Goal: Task Accomplishment & Management: Complete application form

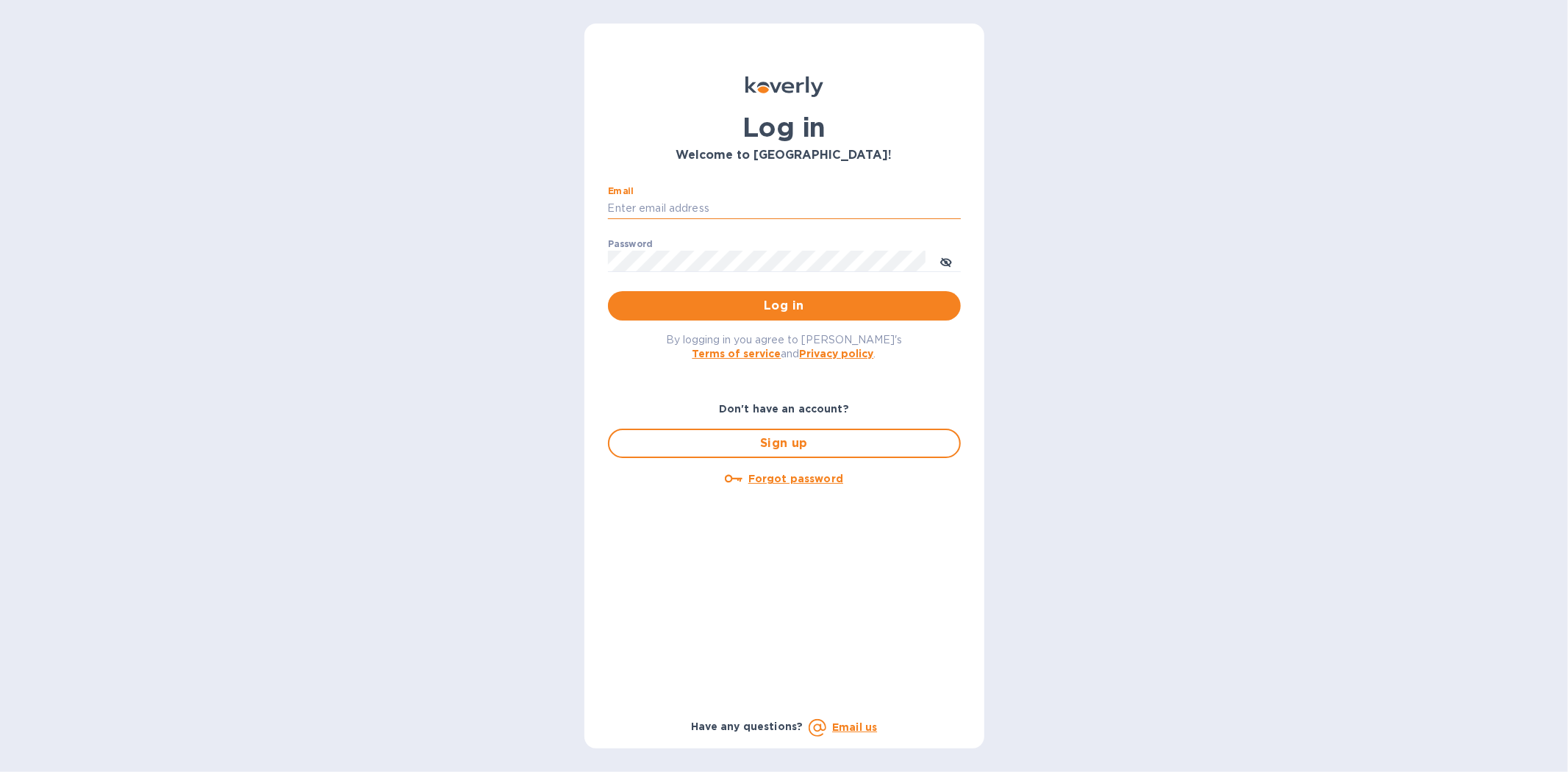
click at [653, 206] on input "Email" at bounding box center [784, 209] width 353 height 22
click at [662, 206] on input "k" at bounding box center [784, 209] width 353 height 22
type input "kyle@seasalt.com"
click at [608, 291] on button "Log in" at bounding box center [784, 306] width 353 height 30
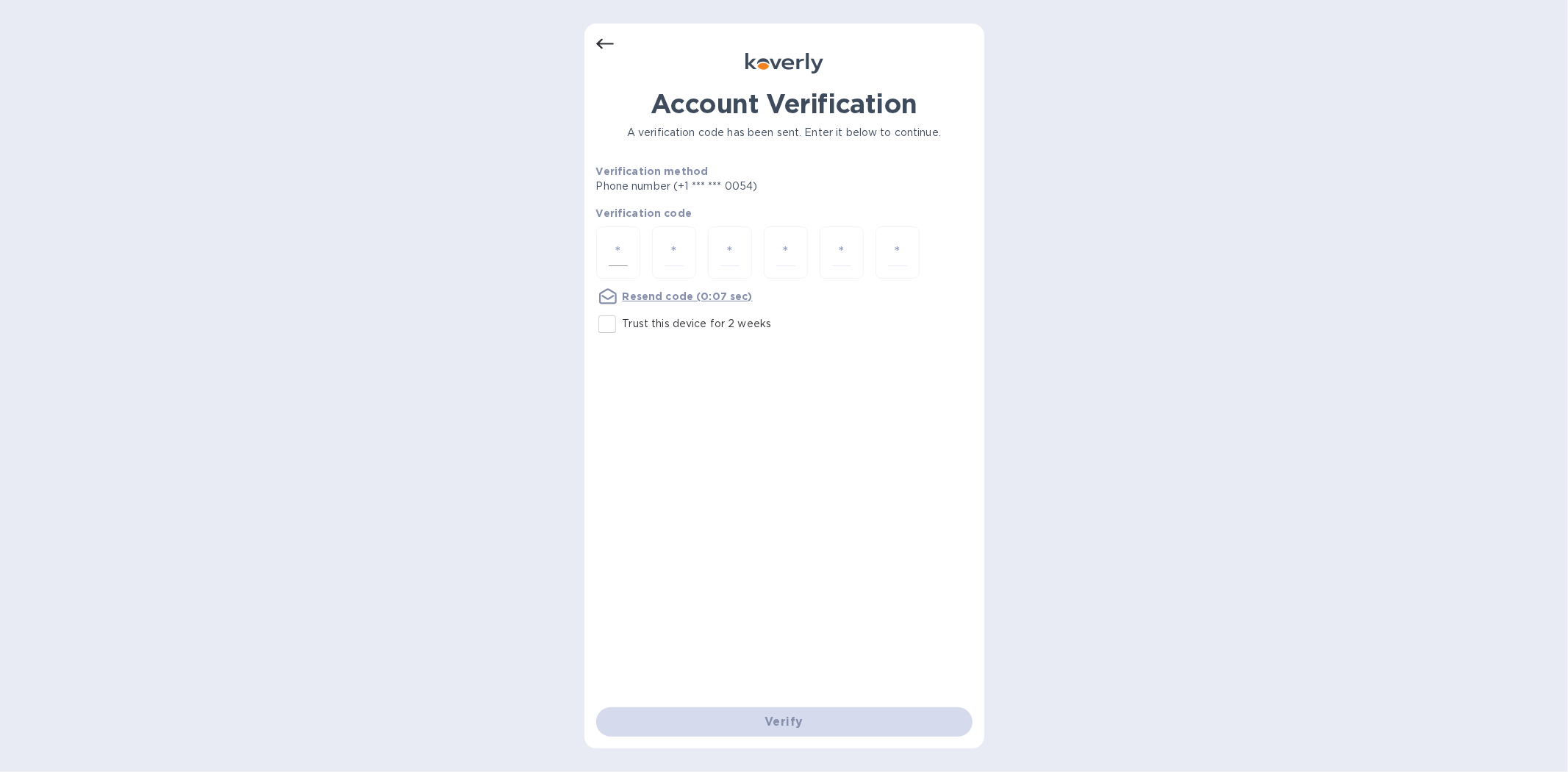
click at [614, 257] on input "number" at bounding box center [618, 252] width 19 height 27
type input "1"
type input "3"
type input "1"
type input "5"
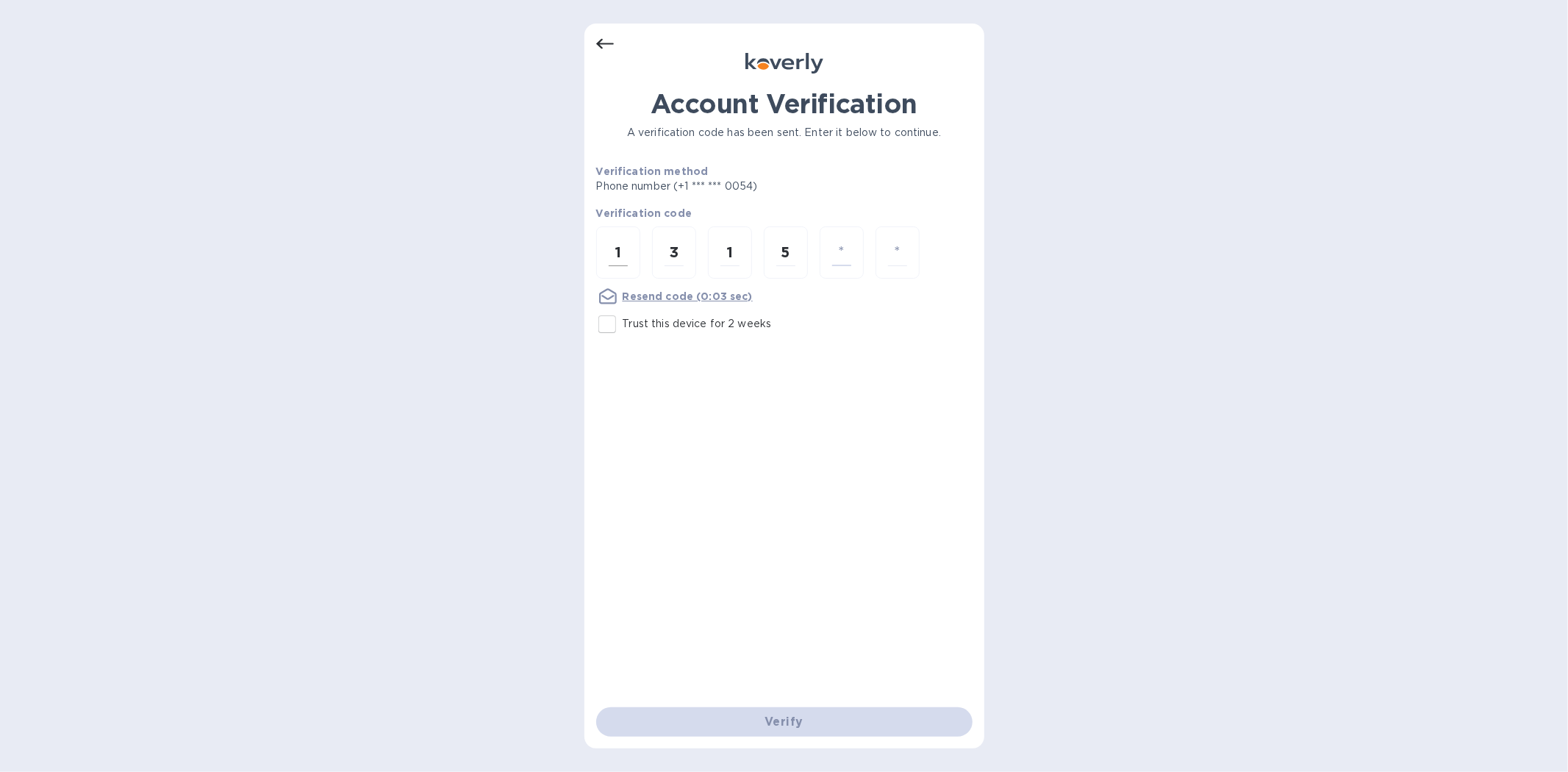
type input "0"
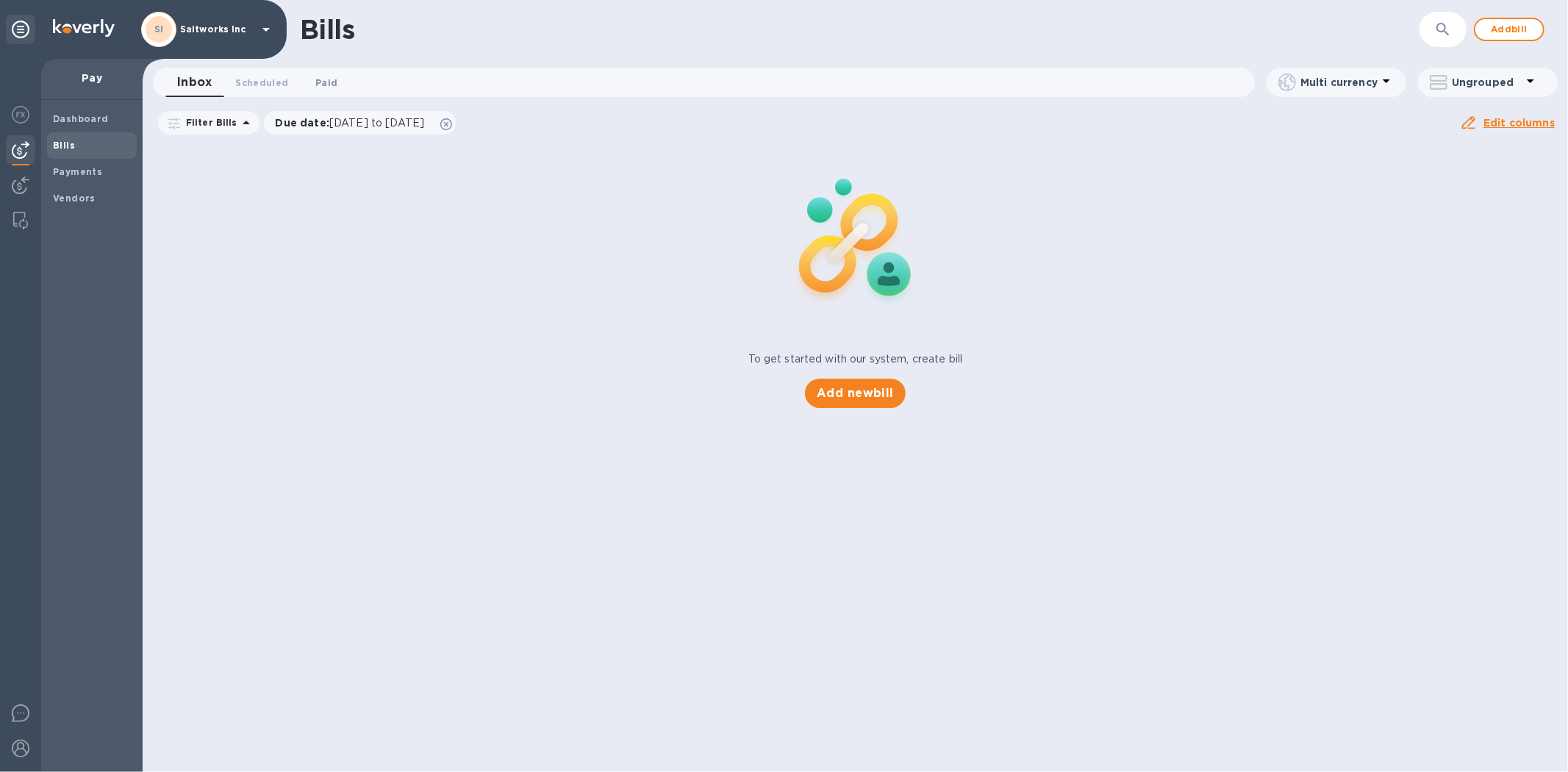
click at [329, 80] on span "Paid 0" at bounding box center [326, 82] width 22 height 16
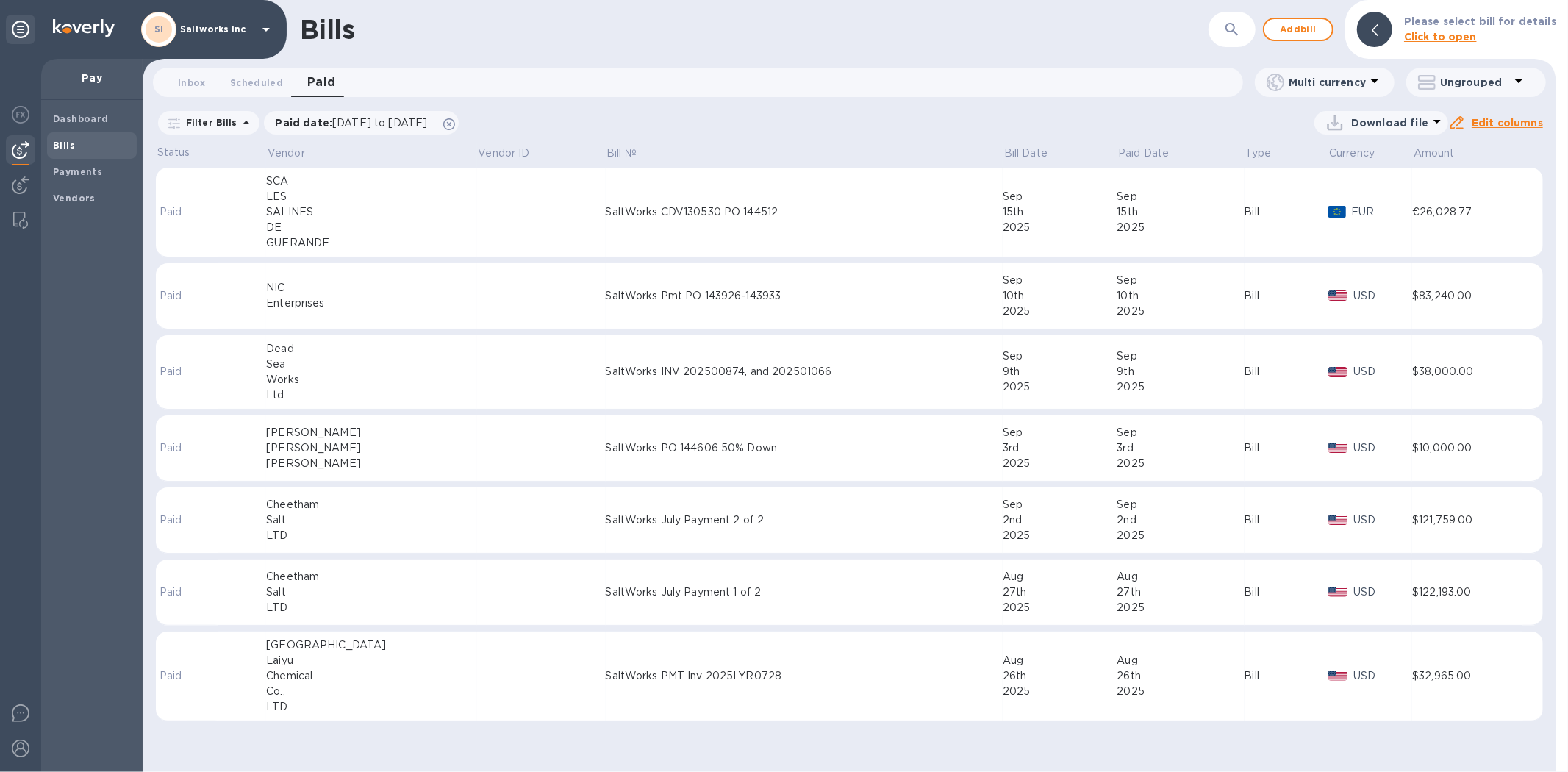
click at [70, 149] on b "Bills" at bounding box center [63, 145] width 22 height 11
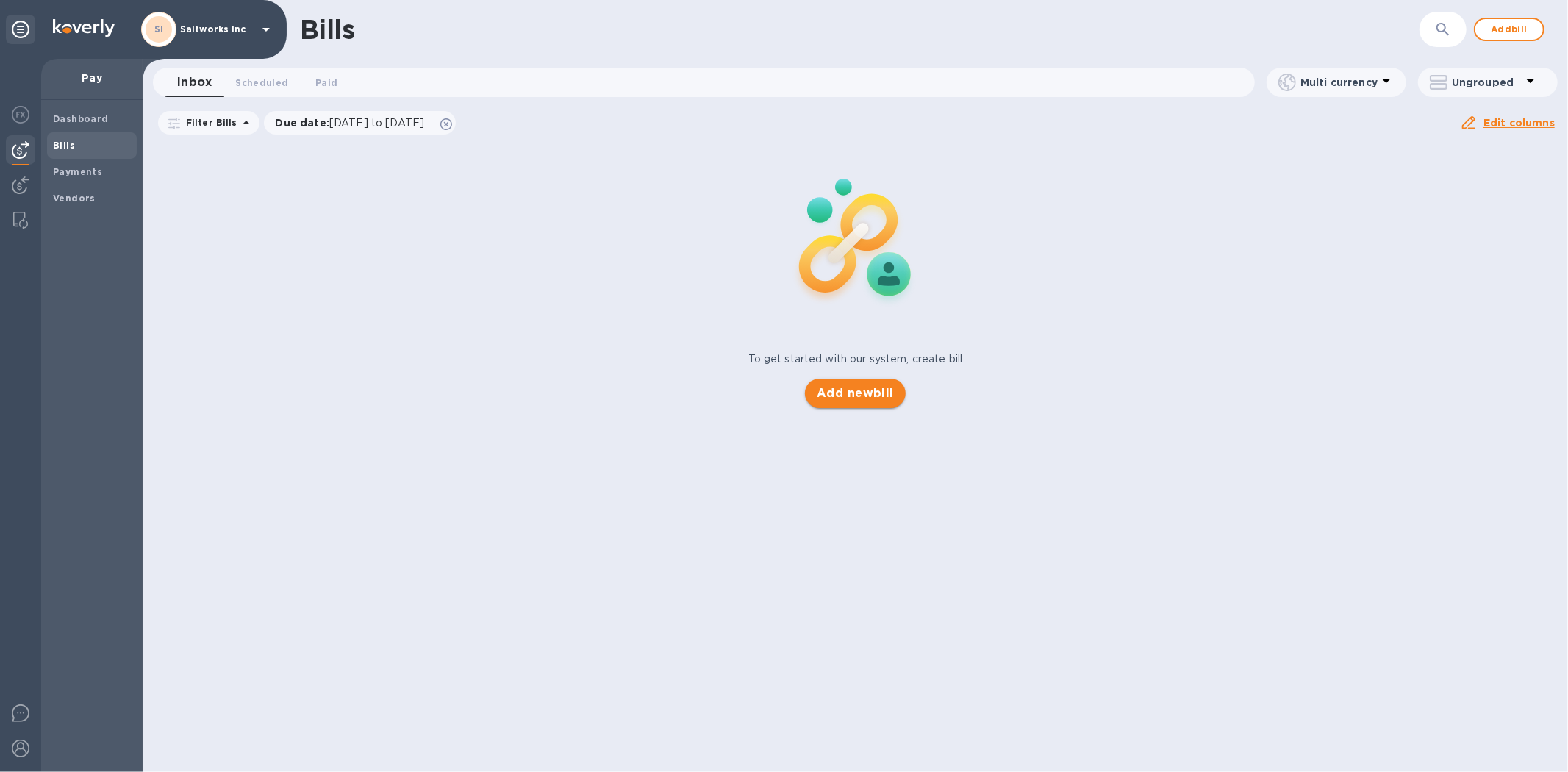
click at [871, 399] on span "Add new bill" at bounding box center [855, 393] width 77 height 17
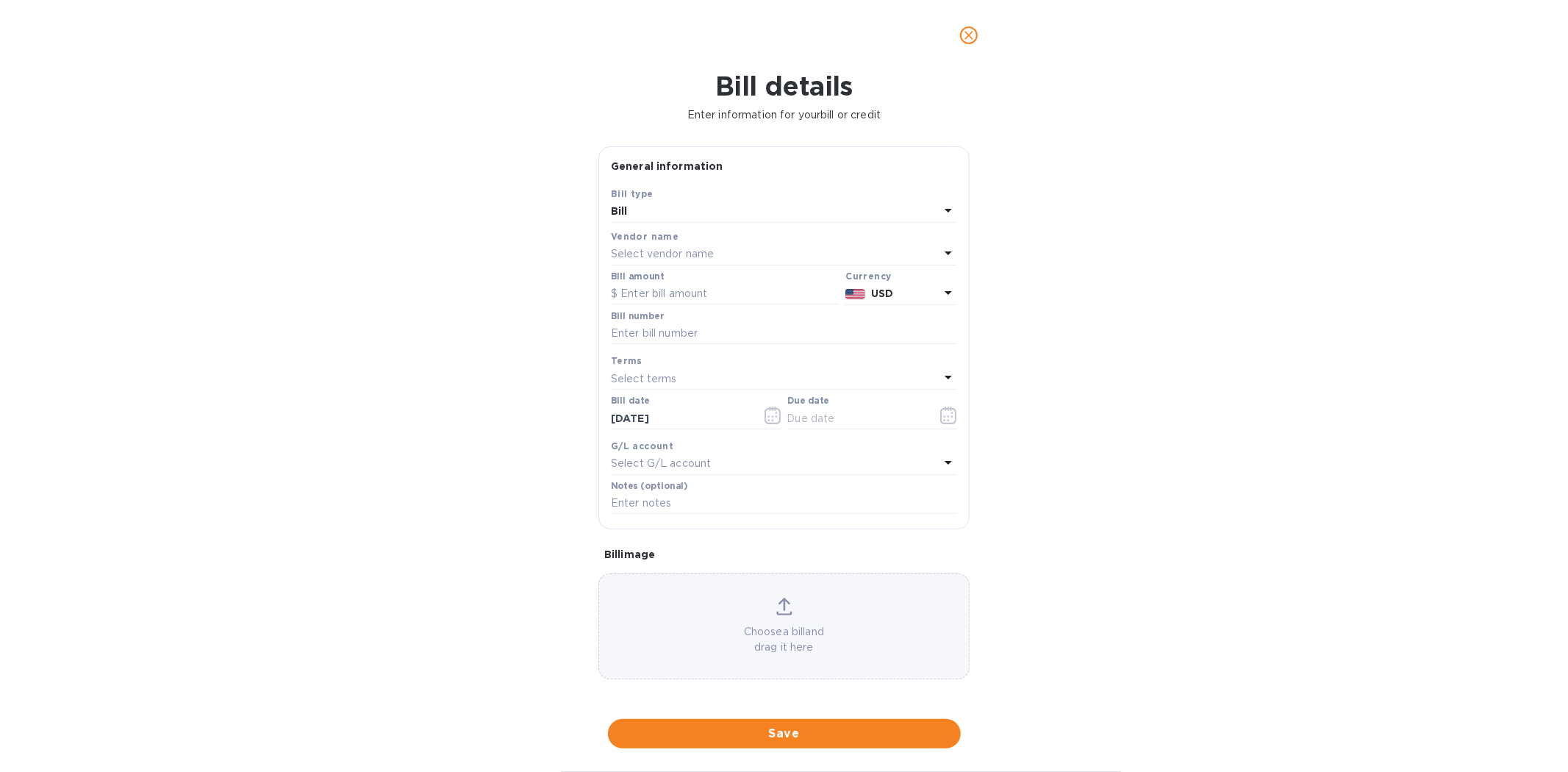
click at [667, 260] on p "Select vendor name" at bounding box center [662, 254] width 103 height 16
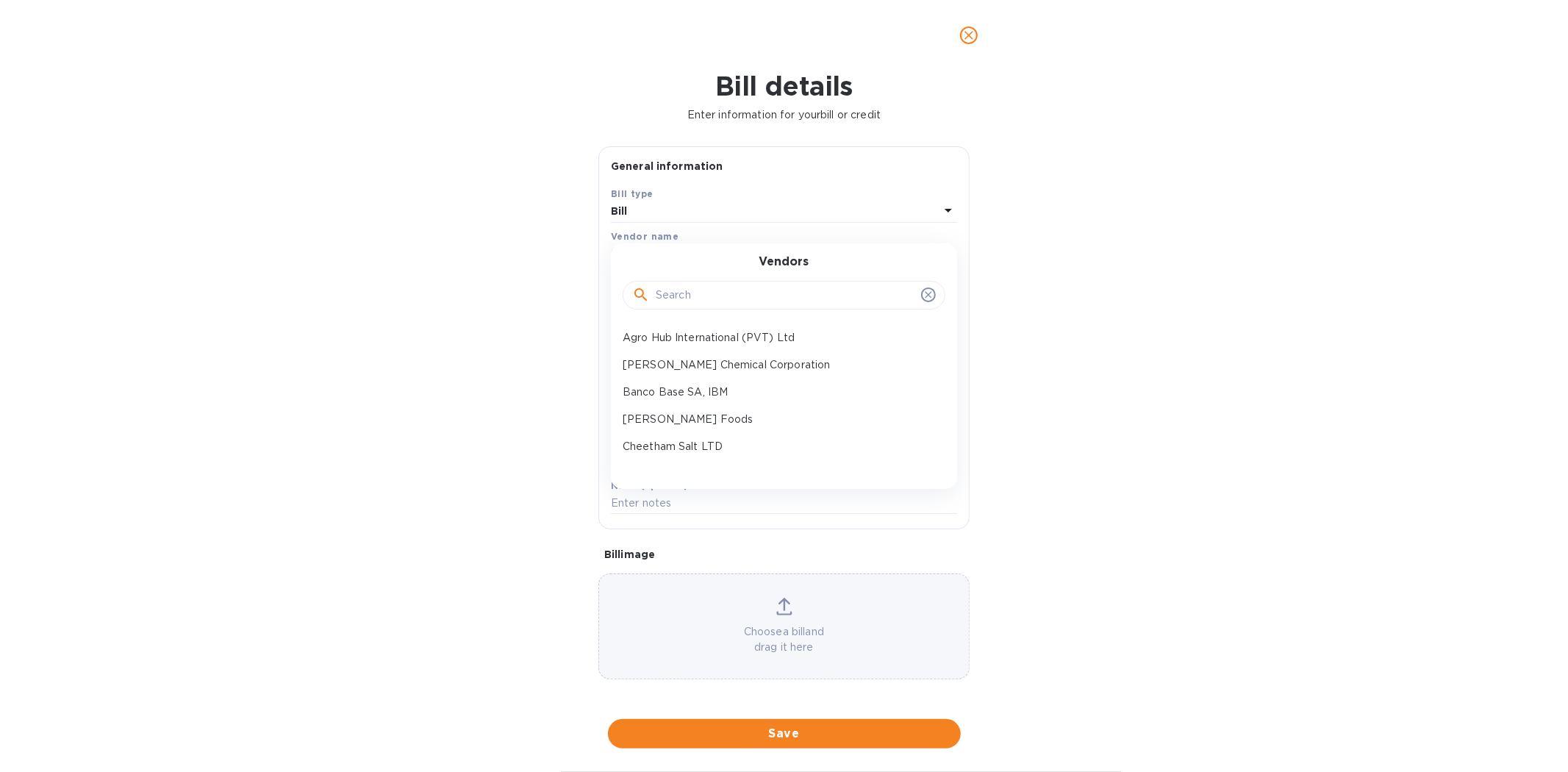
click at [694, 292] on input "text" at bounding box center [785, 295] width 260 height 22
type input "lai"
click at [708, 365] on p "Shandong Laiyu Chemical Co., LTD" at bounding box center [778, 365] width 311 height 16
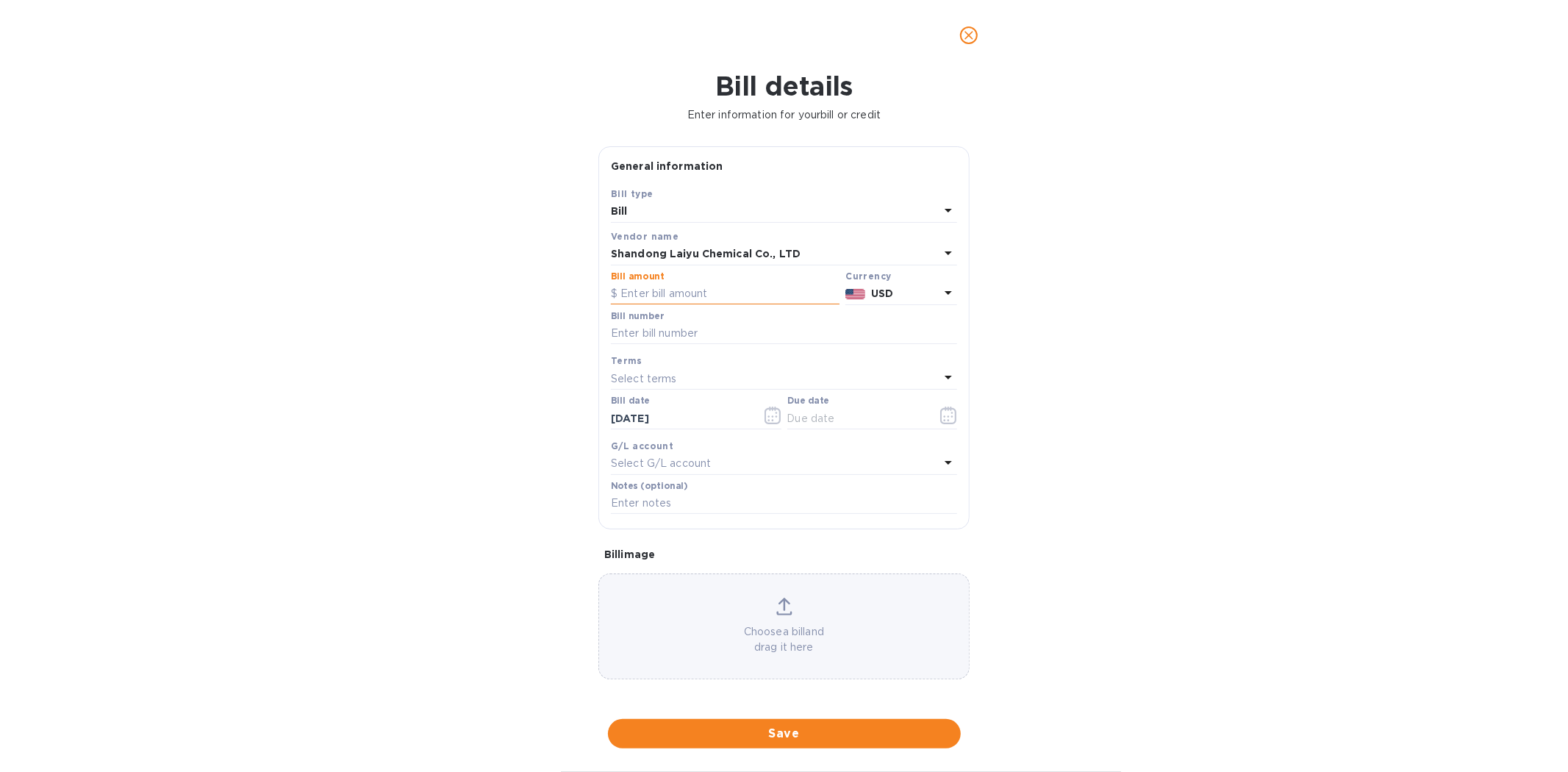
click at [647, 294] on input "text" at bounding box center [725, 294] width 228 height 22
click at [659, 289] on input "text" at bounding box center [725, 294] width 228 height 22
type input "18,240"
click at [660, 325] on input "text" at bounding box center [784, 333] width 346 height 22
type input "2025LYR0819"
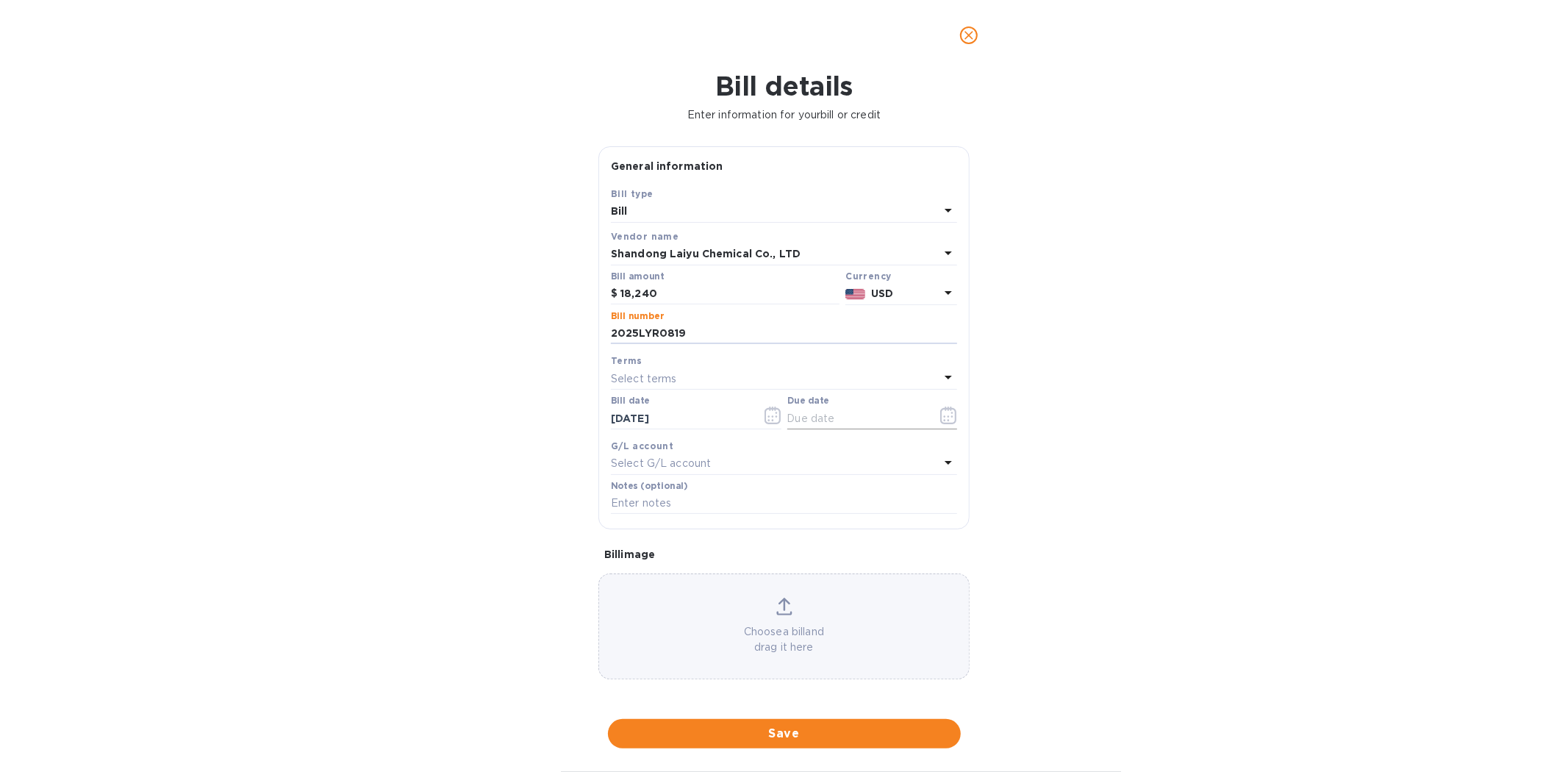
click at [861, 411] on input "text" at bounding box center [856, 418] width 139 height 22
click at [933, 421] on button "button" at bounding box center [949, 415] width 34 height 35
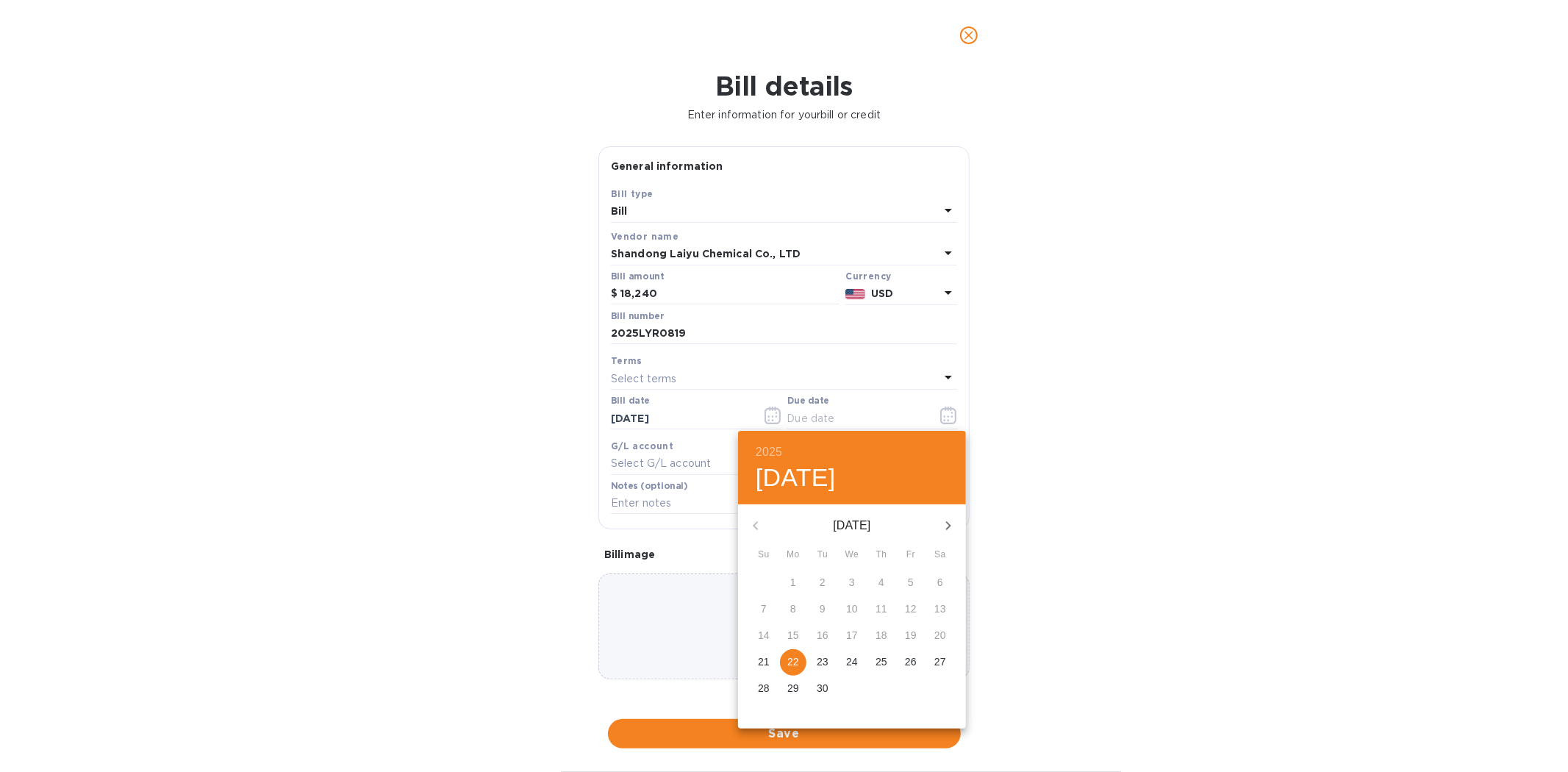
click at [793, 663] on p "22" at bounding box center [793, 661] width 11 height 15
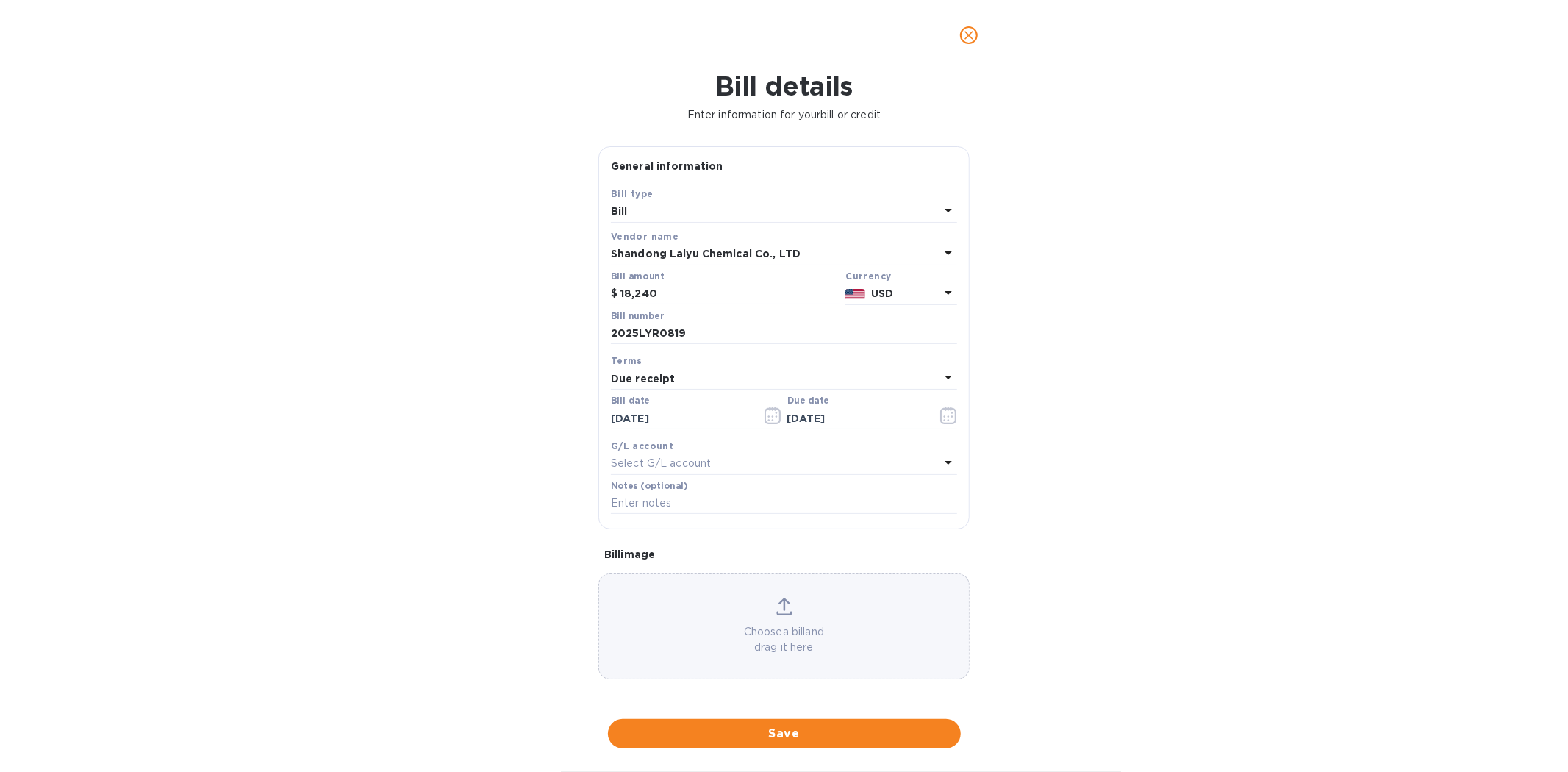
type input "[DATE]"
click at [664, 505] on input "text" at bounding box center [784, 503] width 346 height 22
type input "SaltWorks Inv 2025 LYR0819"
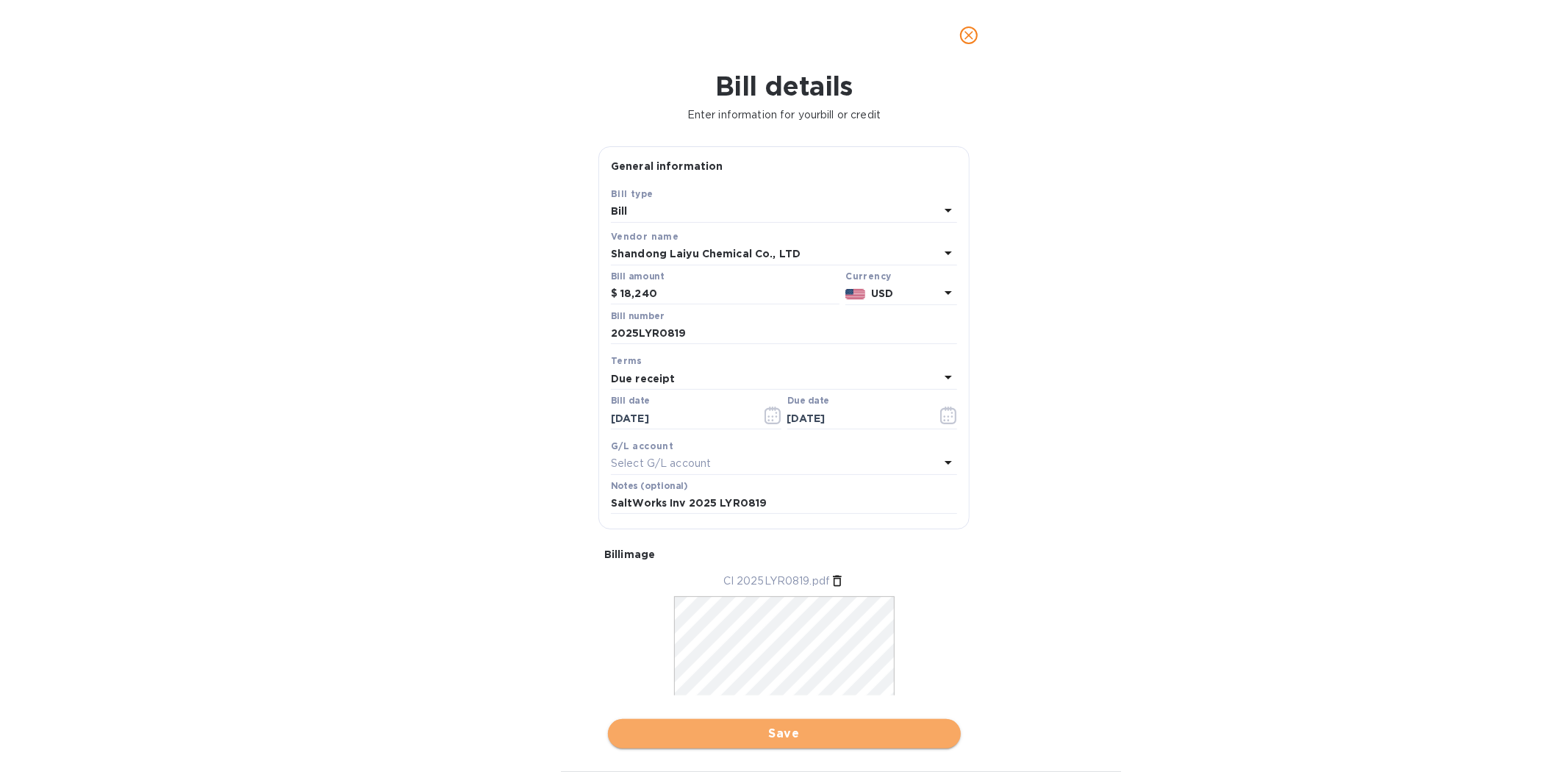
click at [762, 730] on span "Save" at bounding box center [784, 733] width 329 height 17
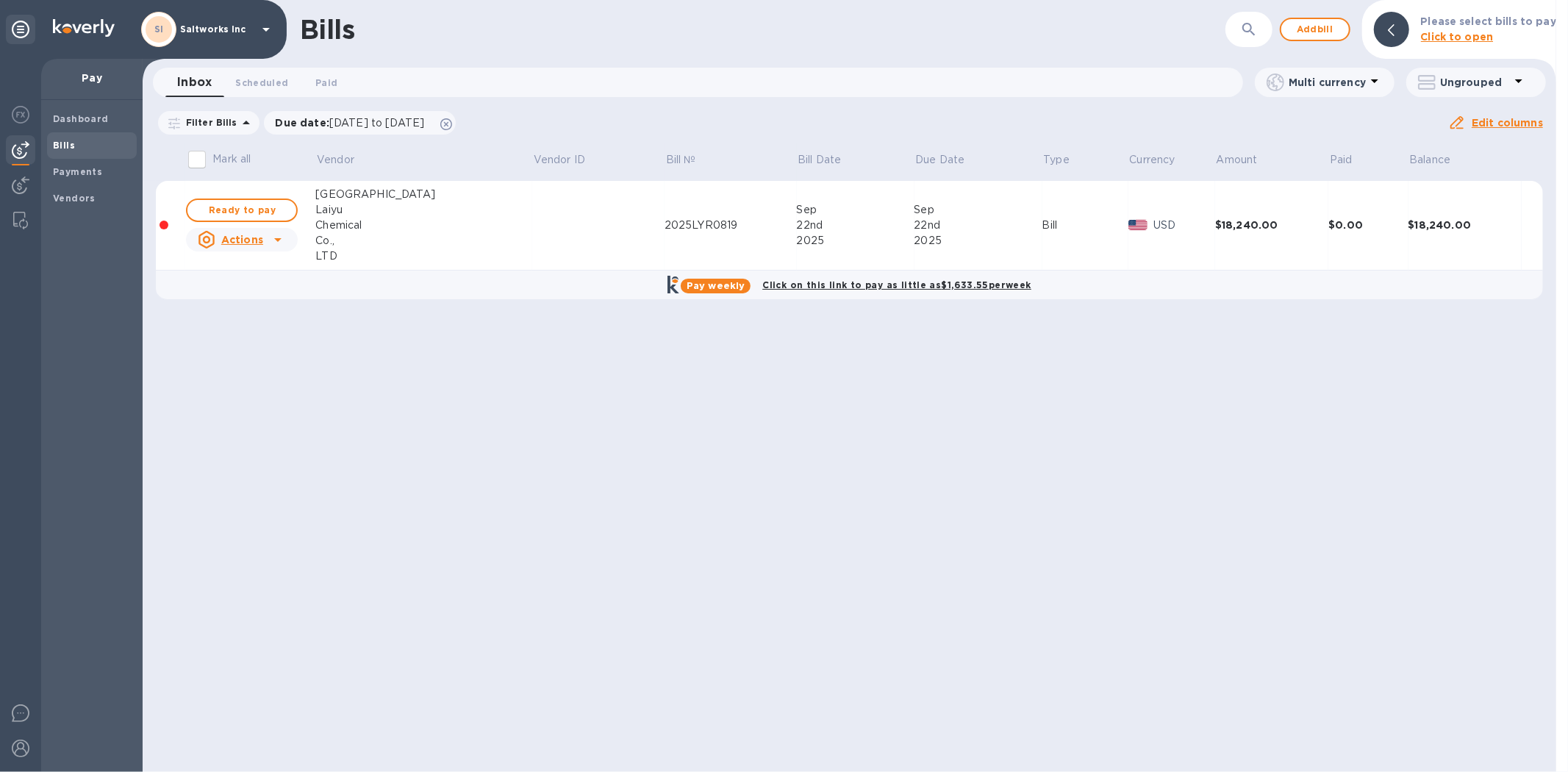
click at [532, 233] on td at bounding box center [598, 225] width 132 height 90
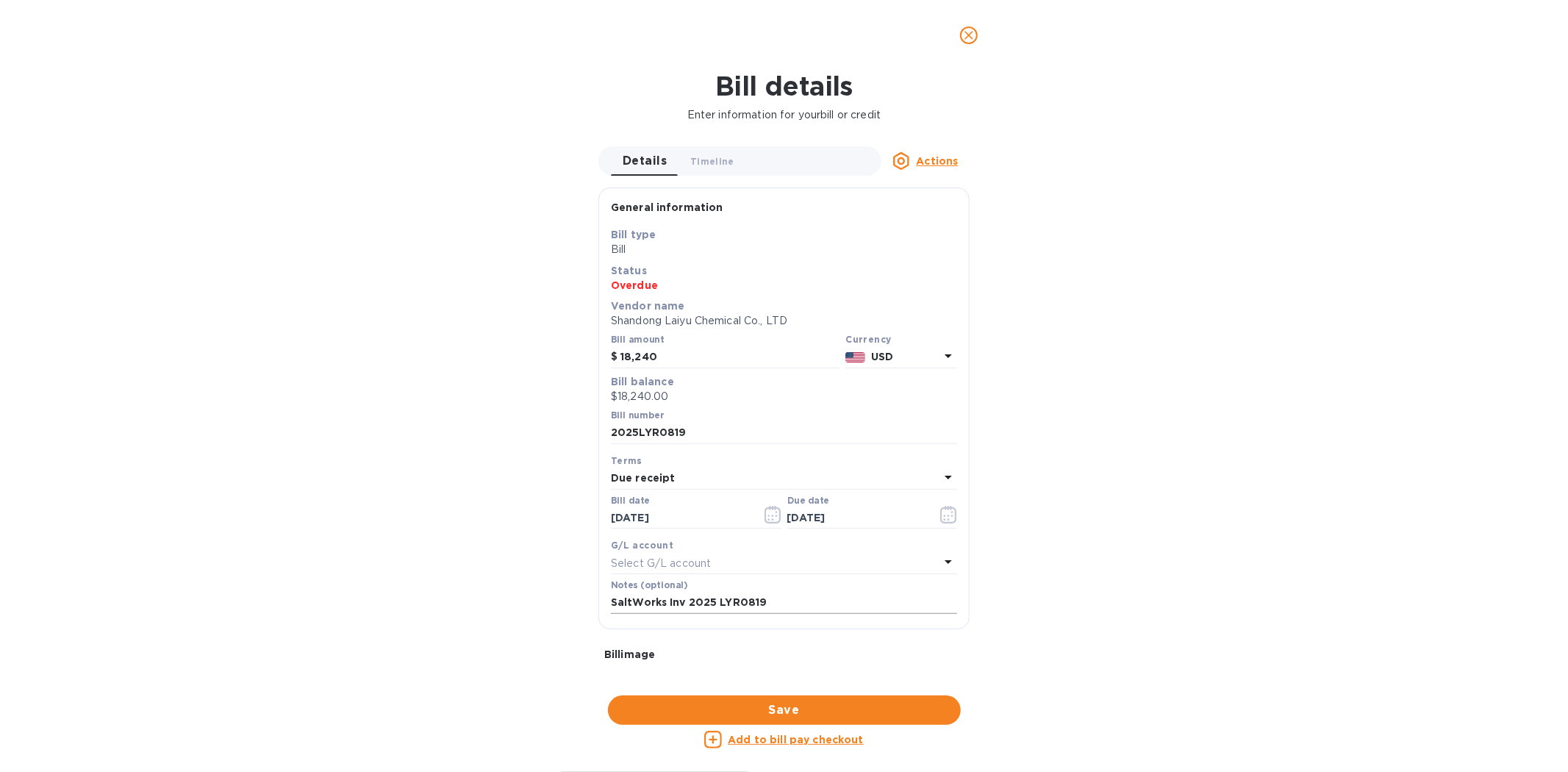
click at [752, 604] on input "SaltWorks Inv 2025 LYR0819" at bounding box center [784, 602] width 346 height 22
click at [970, 35] on icon "close" at bounding box center [968, 35] width 9 height 9
